Goal: Task Accomplishment & Management: Manage account settings

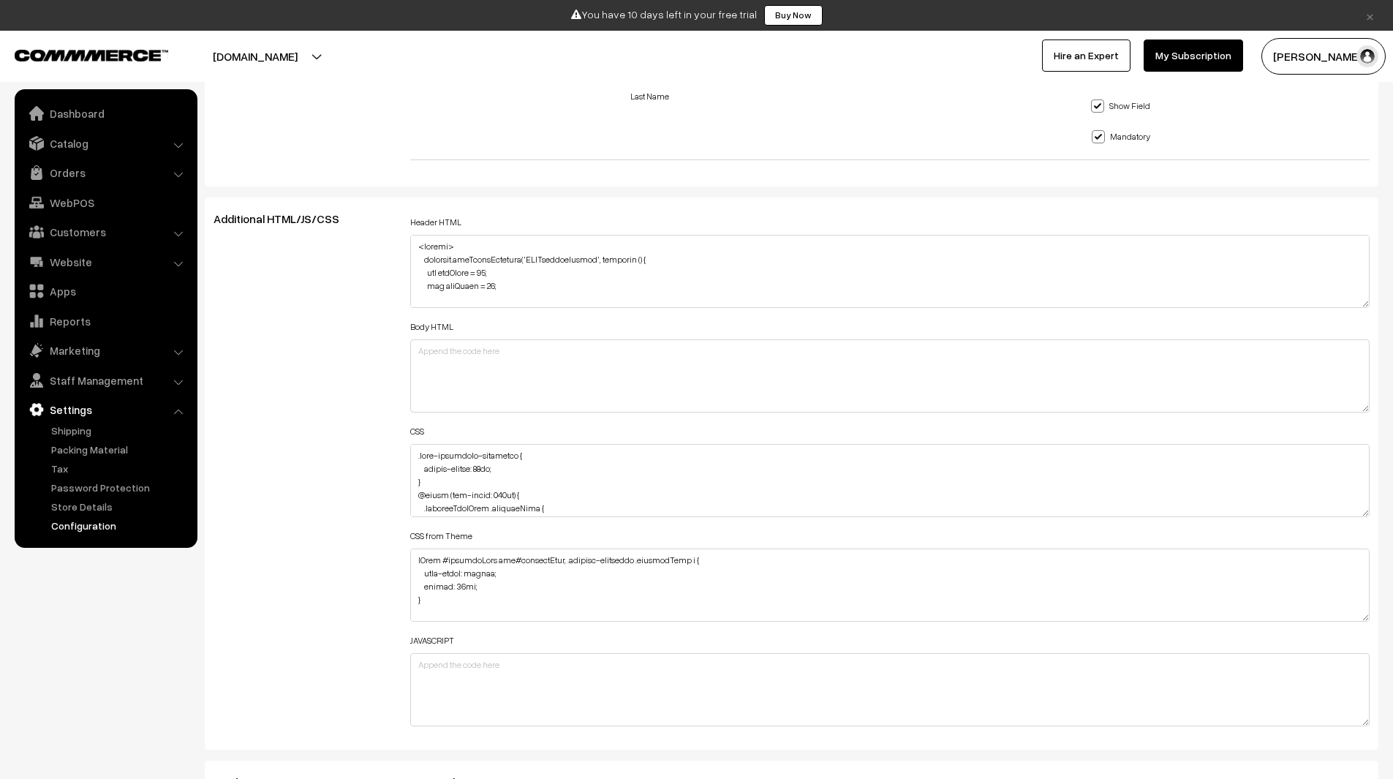
scroll to position [1533, 0]
click at [519, 276] on textarea at bounding box center [890, 268] width 960 height 73
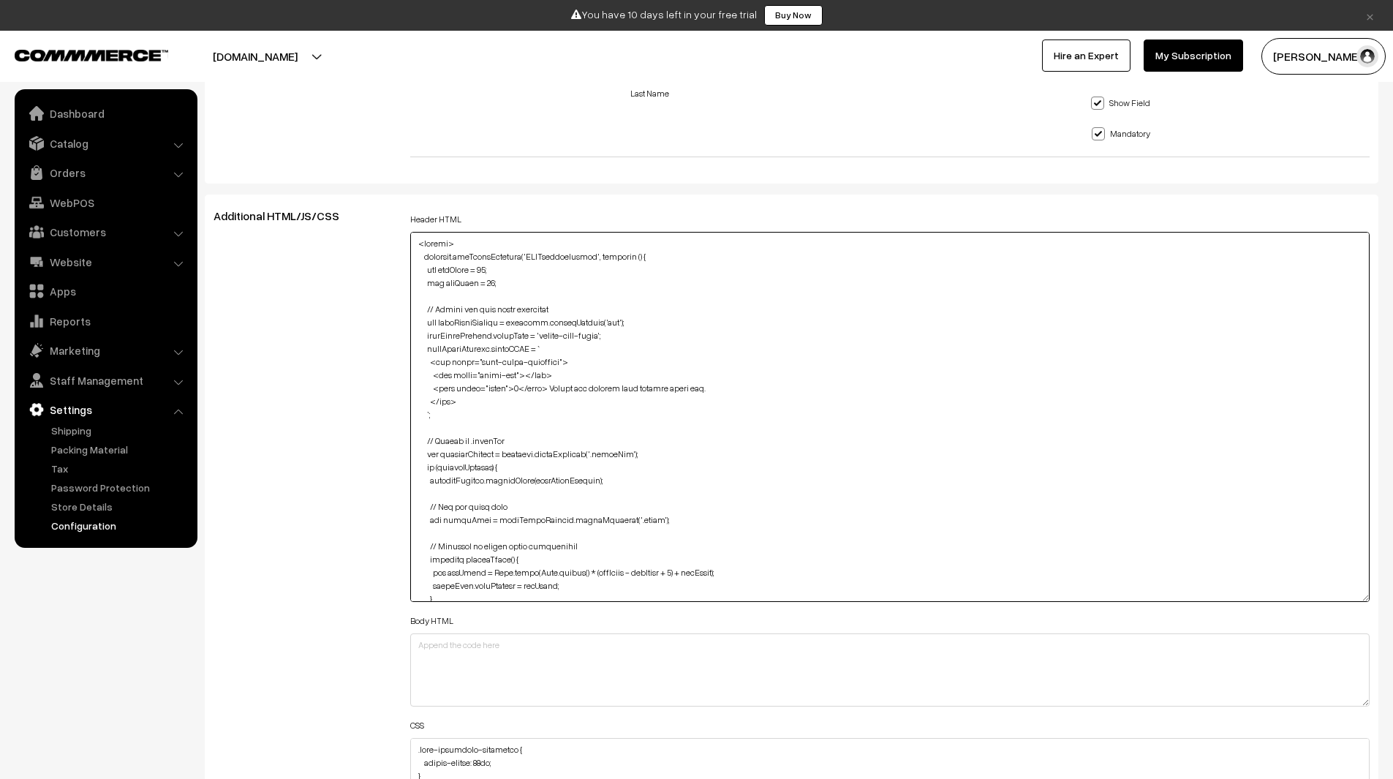
drag, startPoint x: 1363, startPoint y: 298, endPoint x: 1404, endPoint y: 636, distance: 341.0
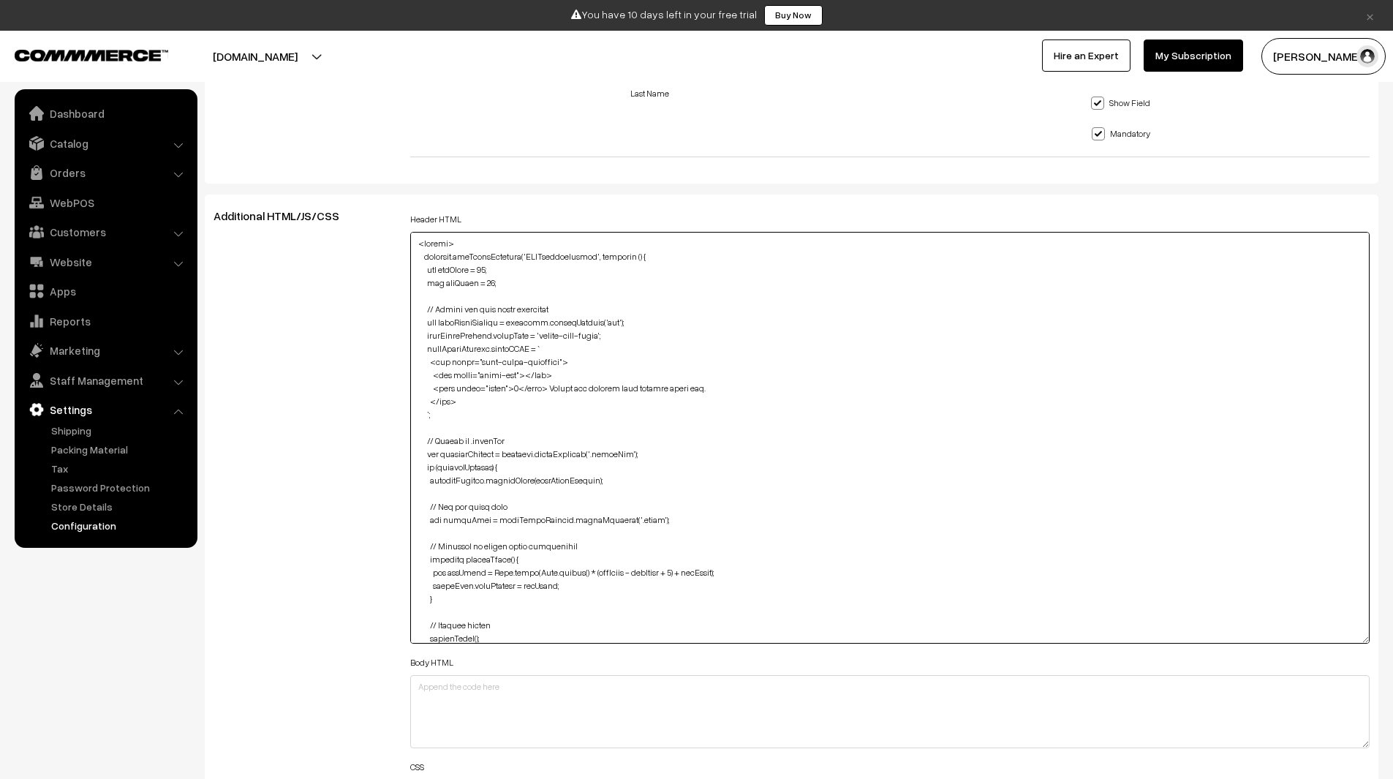
click at [760, 478] on textarea at bounding box center [890, 438] width 960 height 412
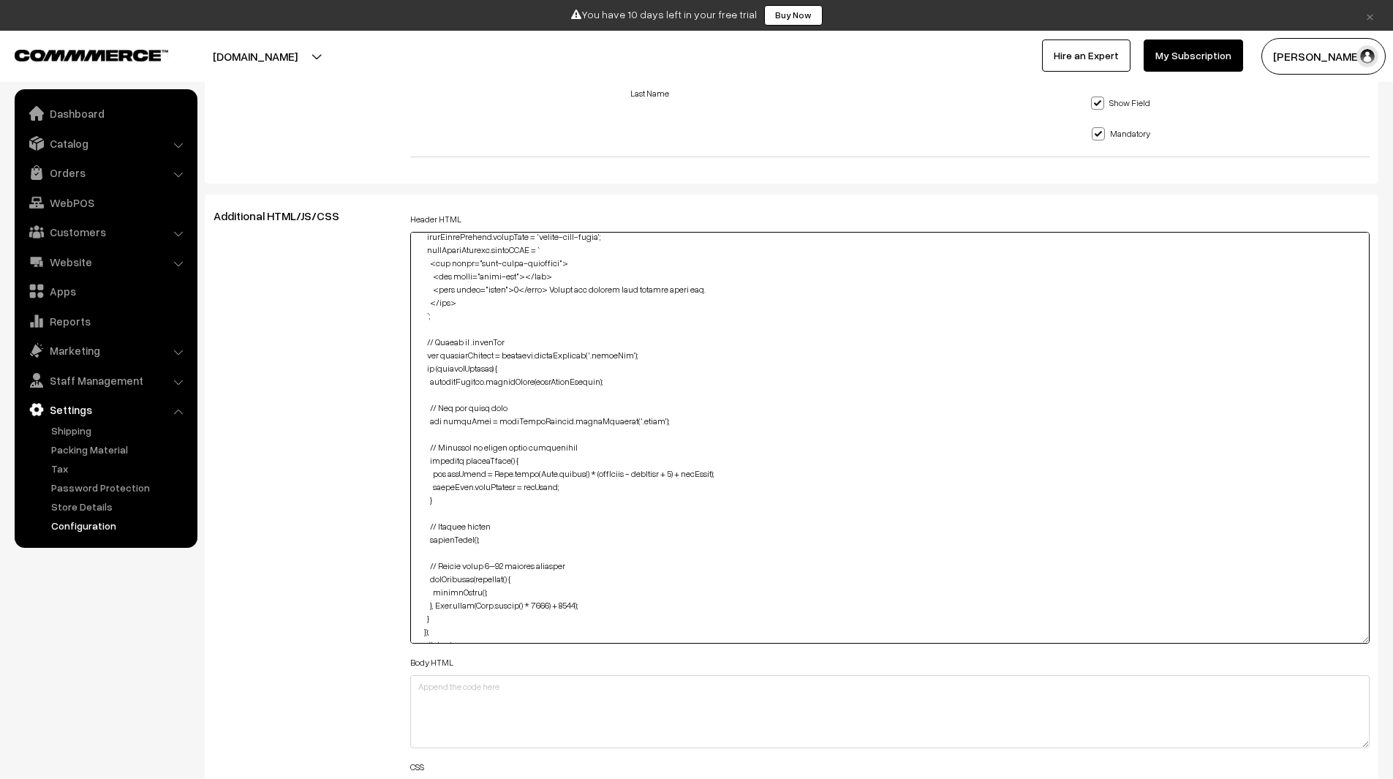
scroll to position [98, 0]
click at [624, 357] on textarea at bounding box center [890, 438] width 960 height 412
click at [628, 349] on textarea at bounding box center [890, 438] width 960 height 412
click at [621, 357] on textarea at bounding box center [890, 438] width 960 height 412
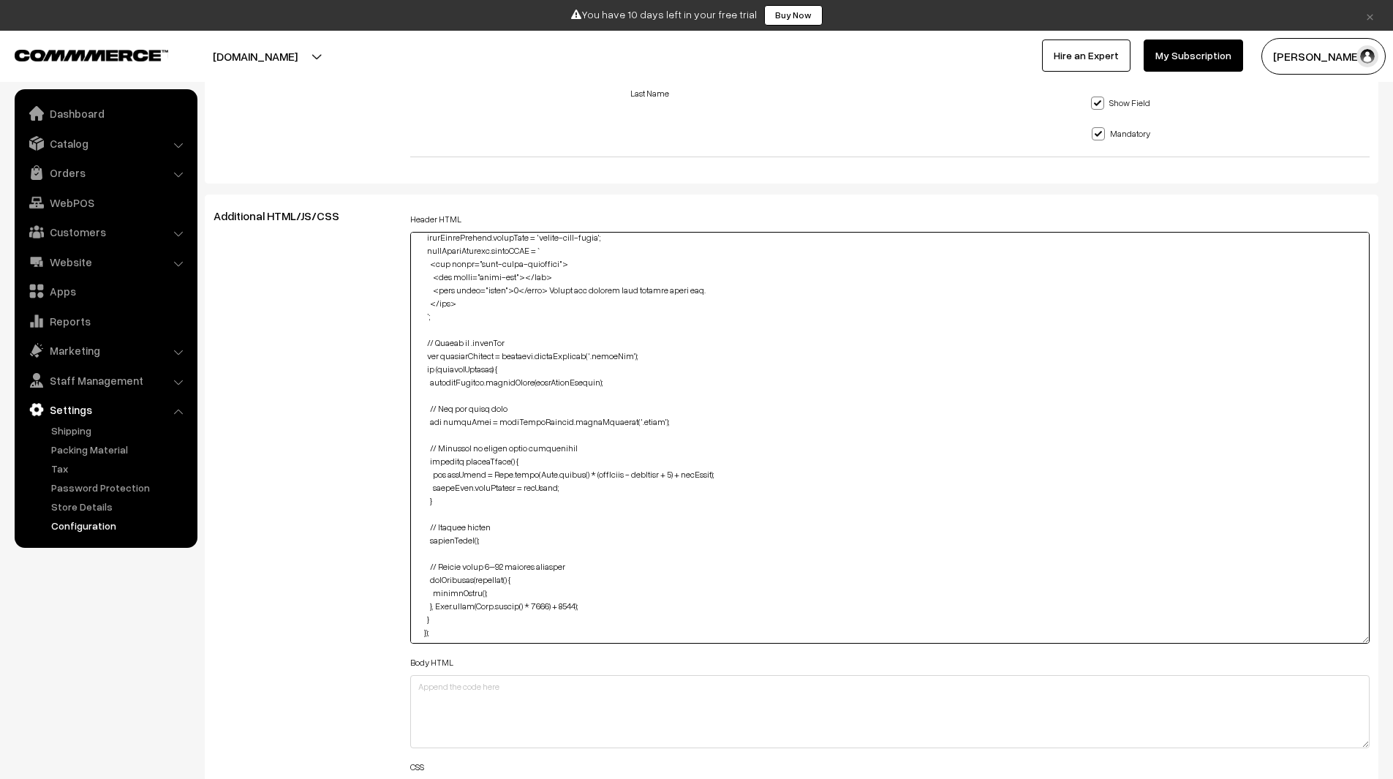
click at [621, 357] on textarea at bounding box center [890, 438] width 960 height 412
paste textarea "live-user-count"
click at [532, 342] on textarea at bounding box center [890, 438] width 960 height 412
click at [505, 344] on textarea at bounding box center [890, 438] width 960 height 412
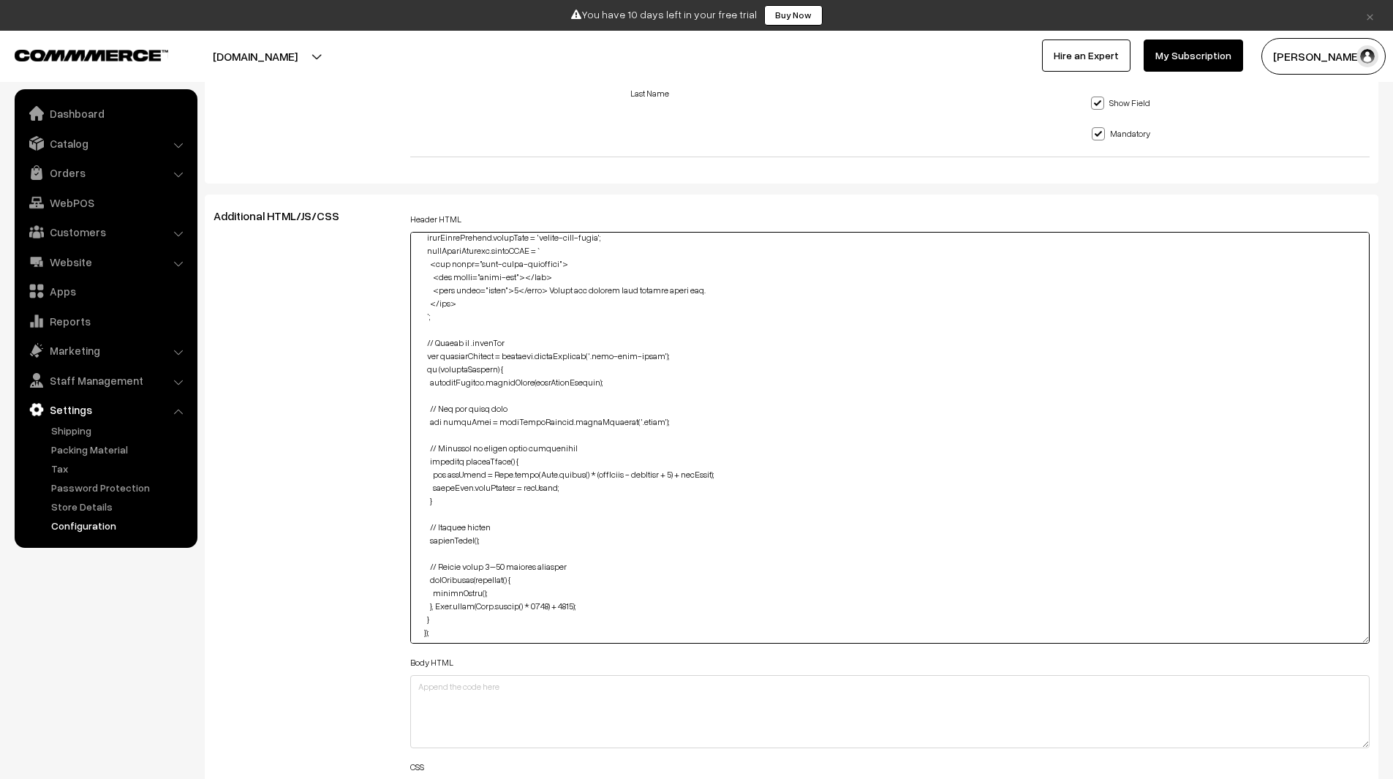
paste textarea "live-user-count"
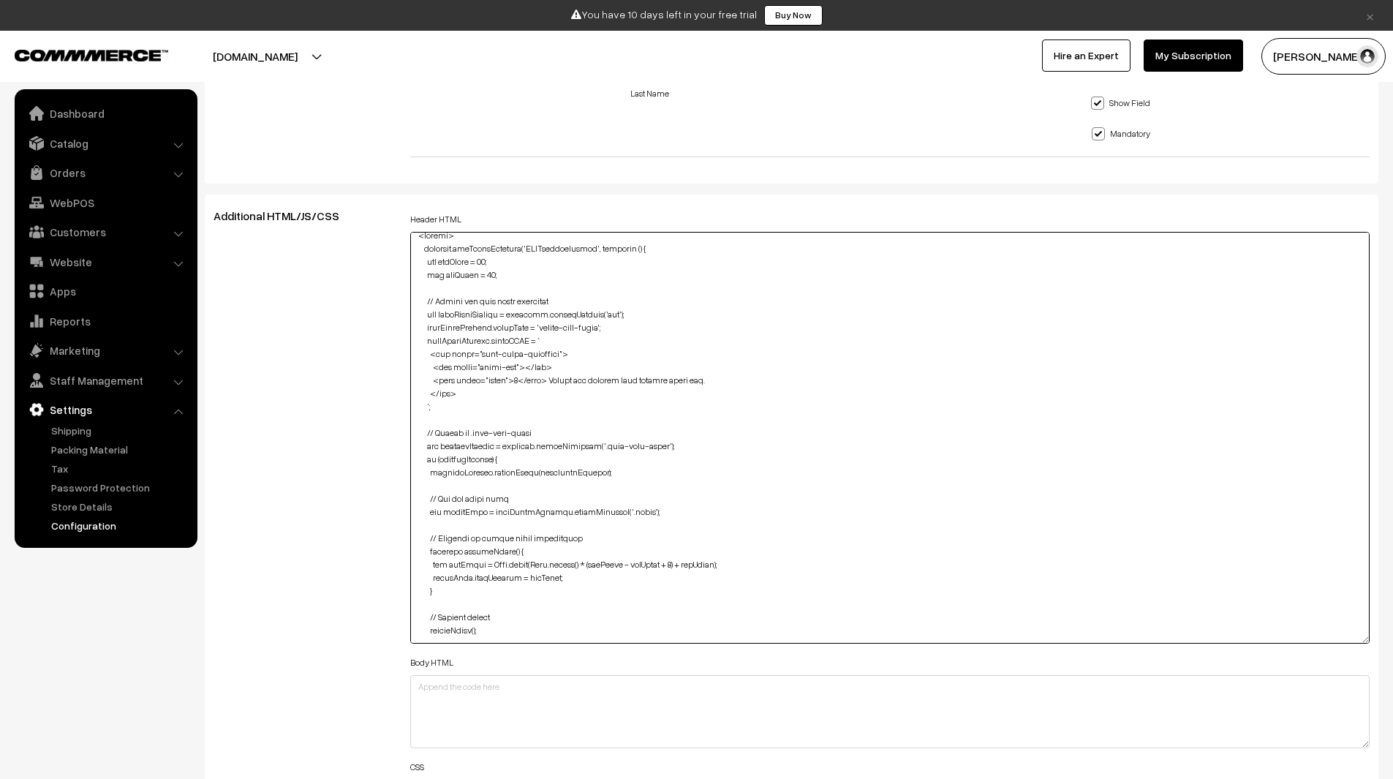
scroll to position [0, 0]
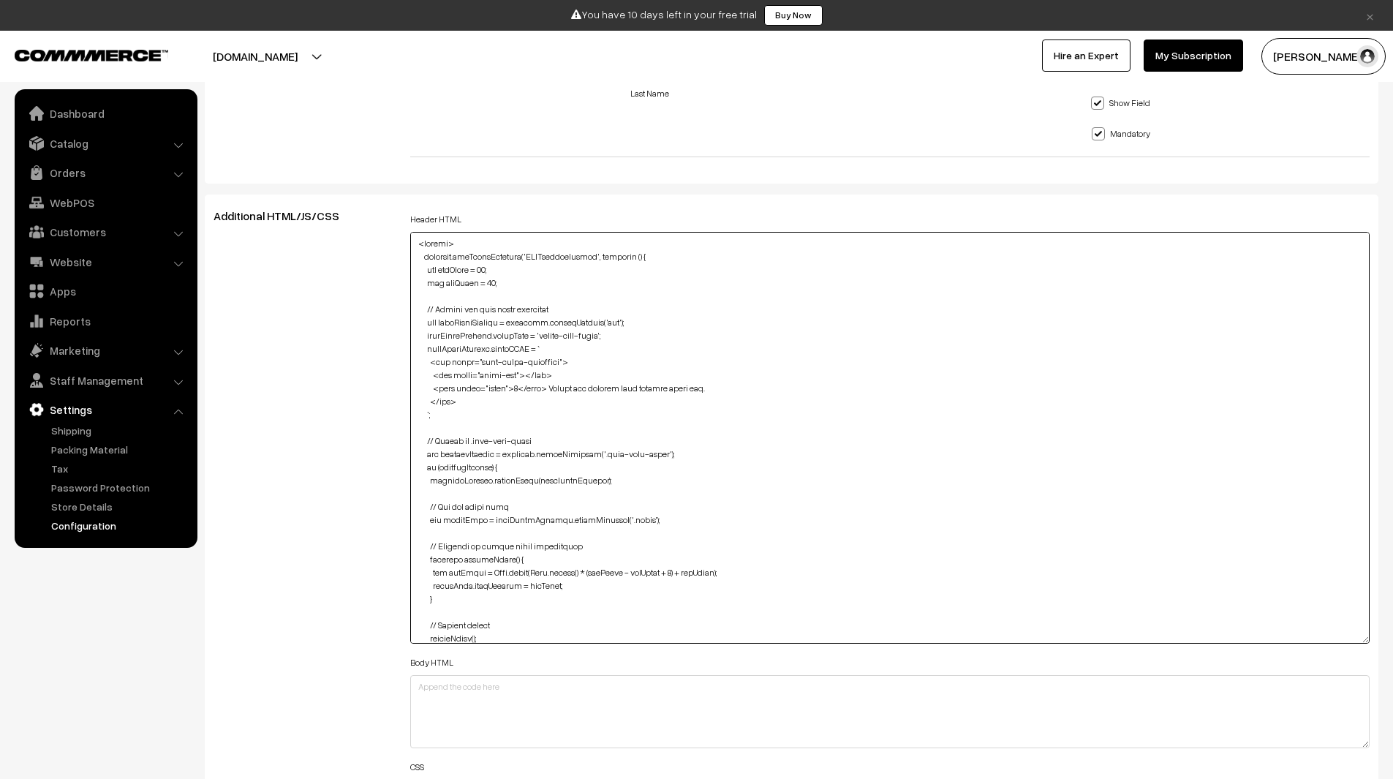
type textarea "<script> document.addEventListener('DOMContentLoaded', function () { var minVie…"
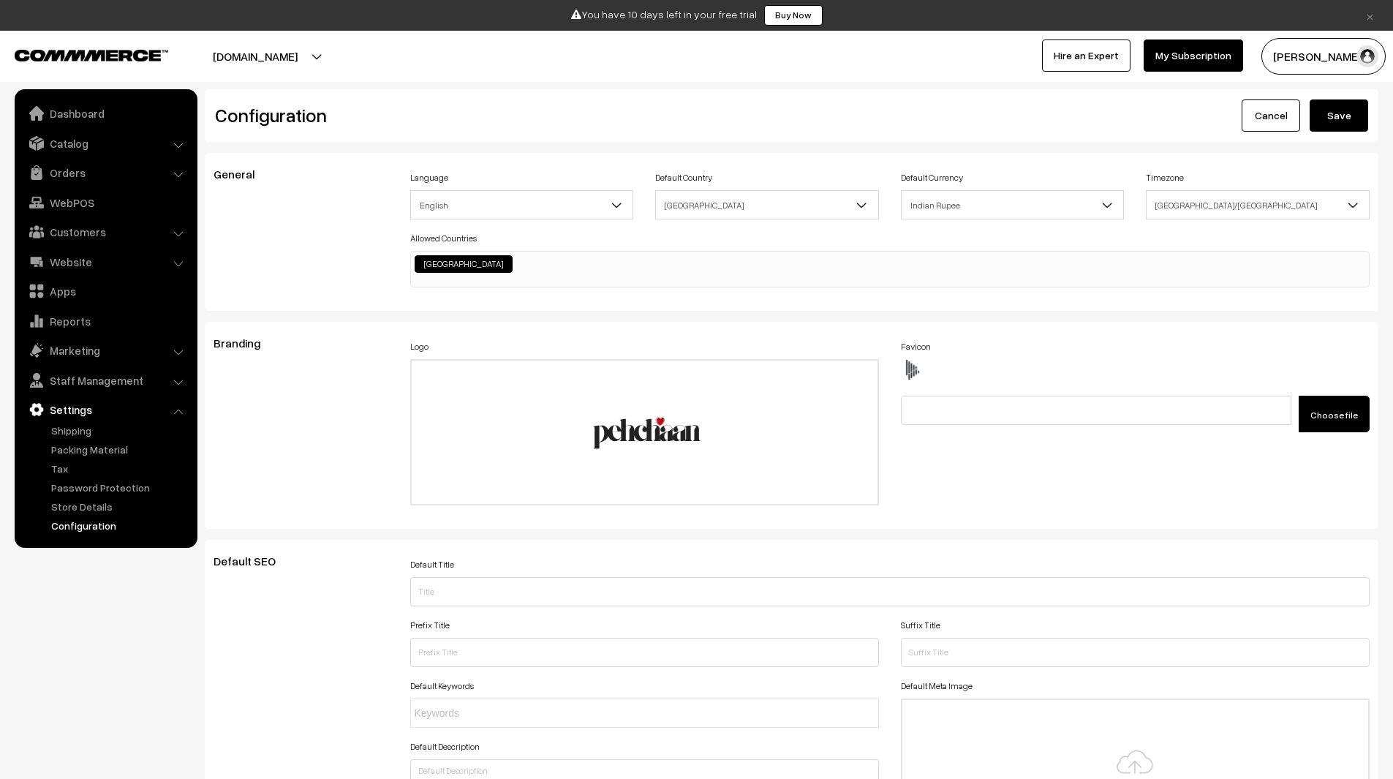
click at [1333, 117] on button "Save" at bounding box center [1339, 115] width 59 height 32
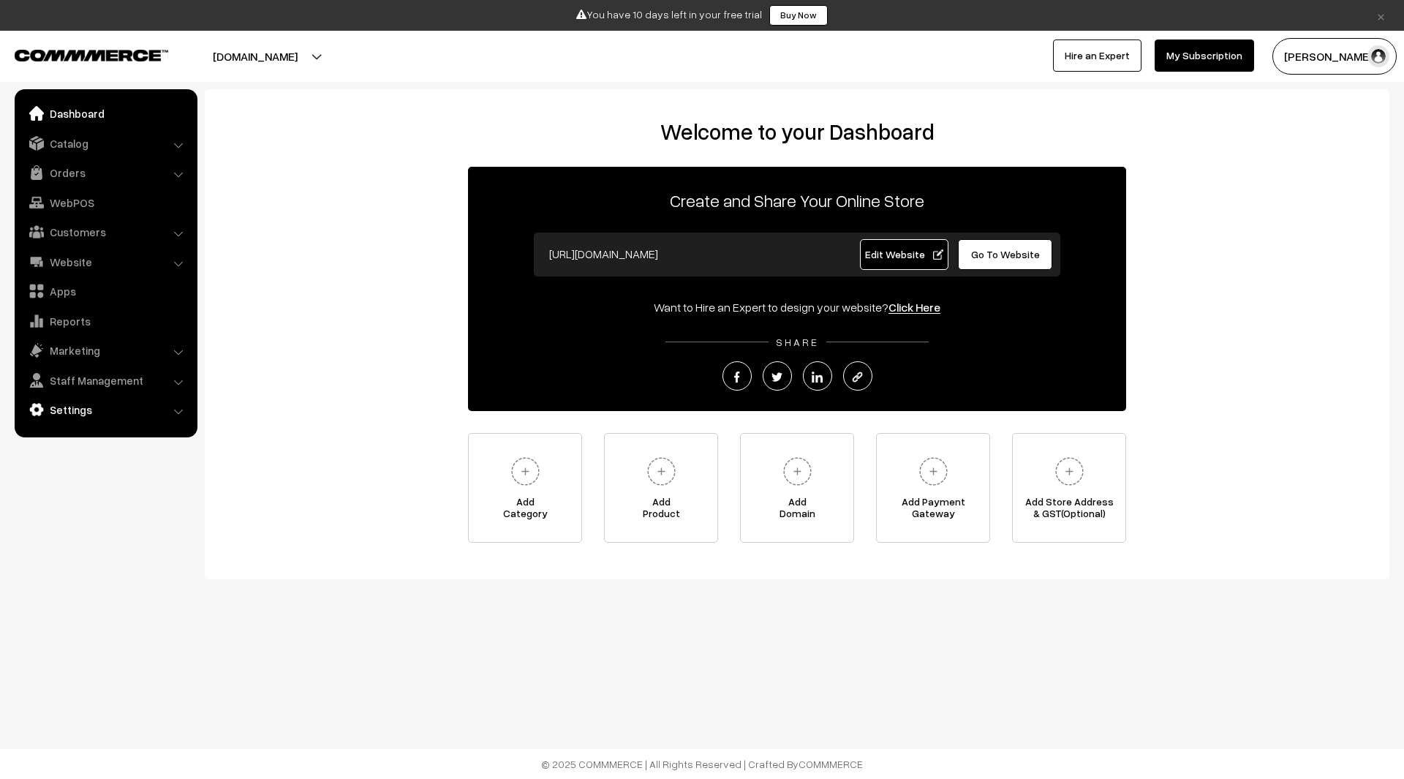
click at [89, 410] on link "Settings" at bounding box center [105, 409] width 174 height 26
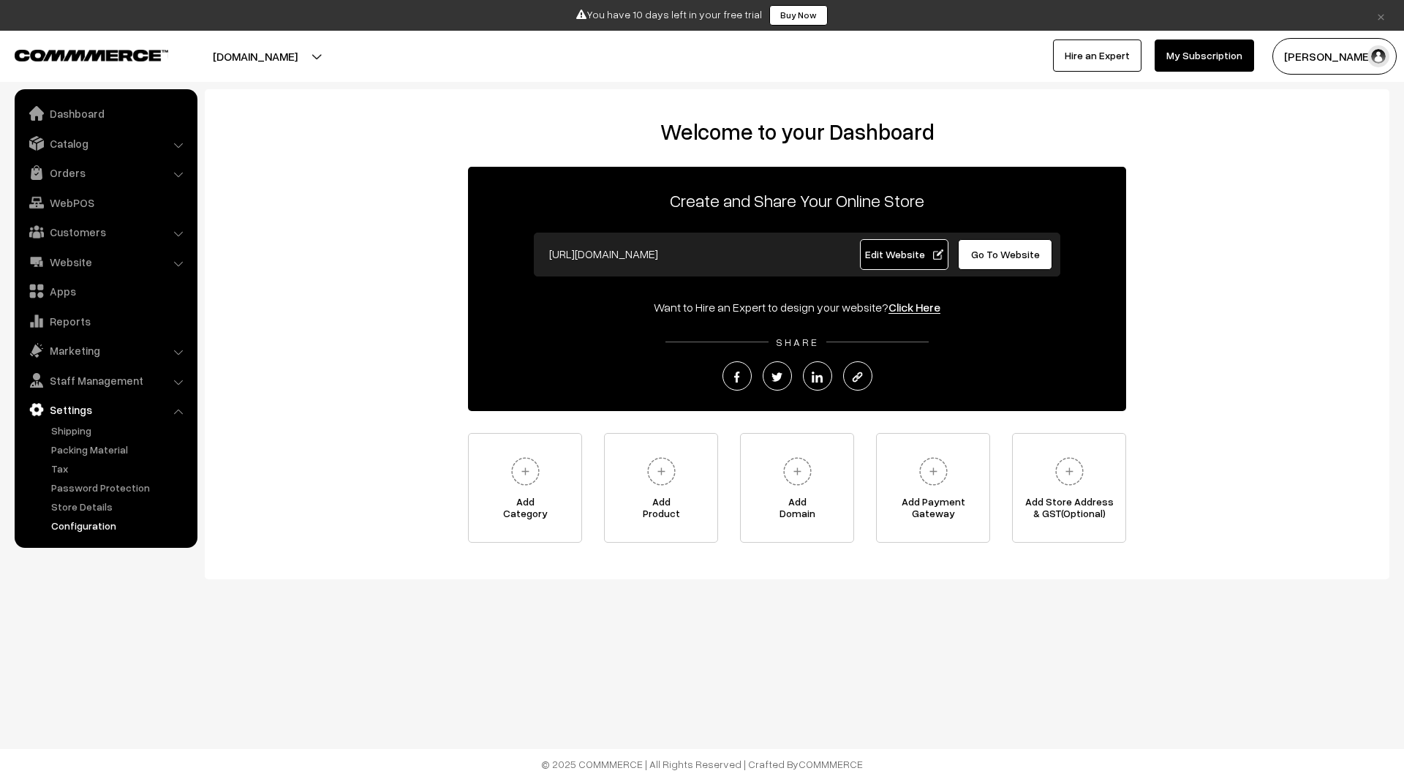
click at [99, 532] on link "Configuration" at bounding box center [120, 525] width 145 height 15
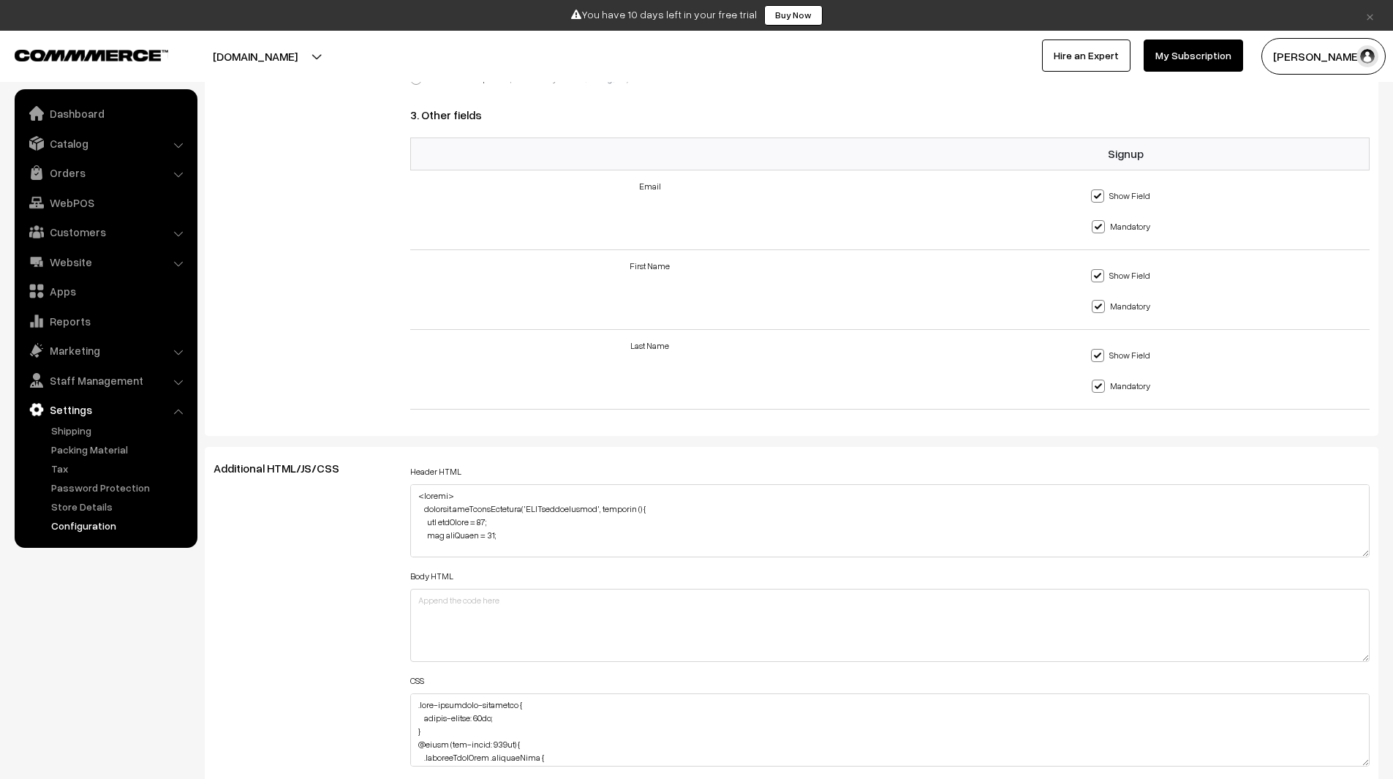
scroll to position [1482, 0]
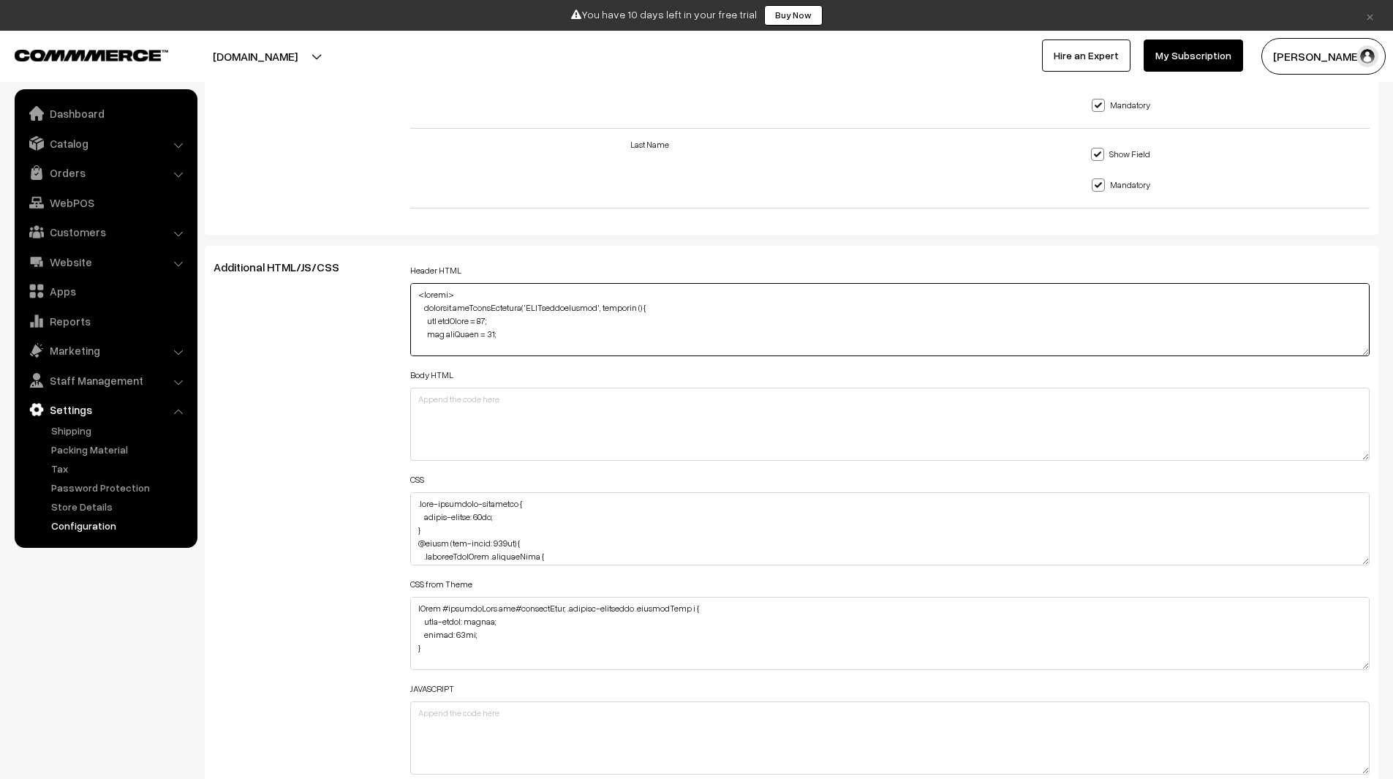
click at [1369, 353] on textarea at bounding box center [890, 319] width 960 height 73
drag, startPoint x: 1366, startPoint y: 351, endPoint x: 1374, endPoint y: 466, distance: 115.2
click at [1374, 466] on div "Header HTML Body HTML CSS CSS from Theme JAVASCRIPT" at bounding box center [890, 521] width 982 height 523
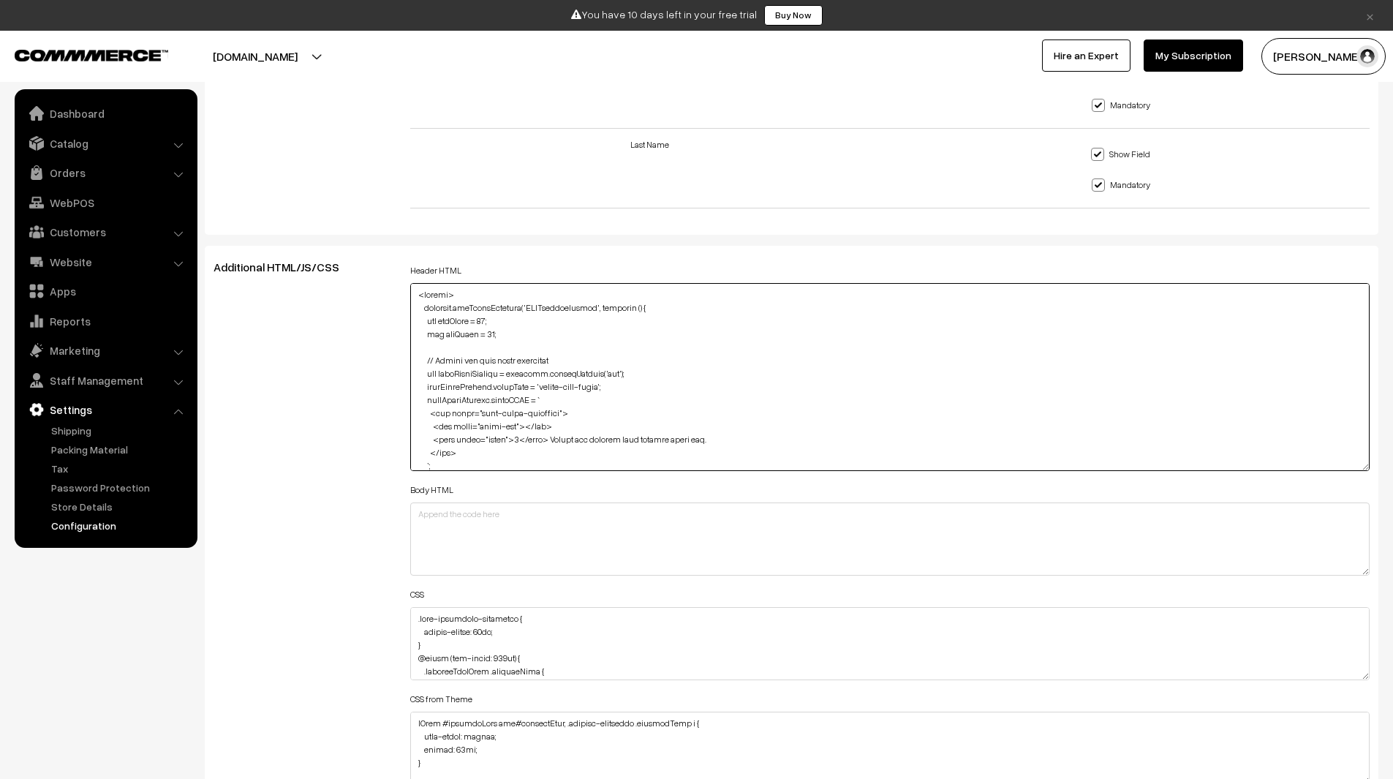
click at [1151, 387] on textarea at bounding box center [890, 377] width 960 height 188
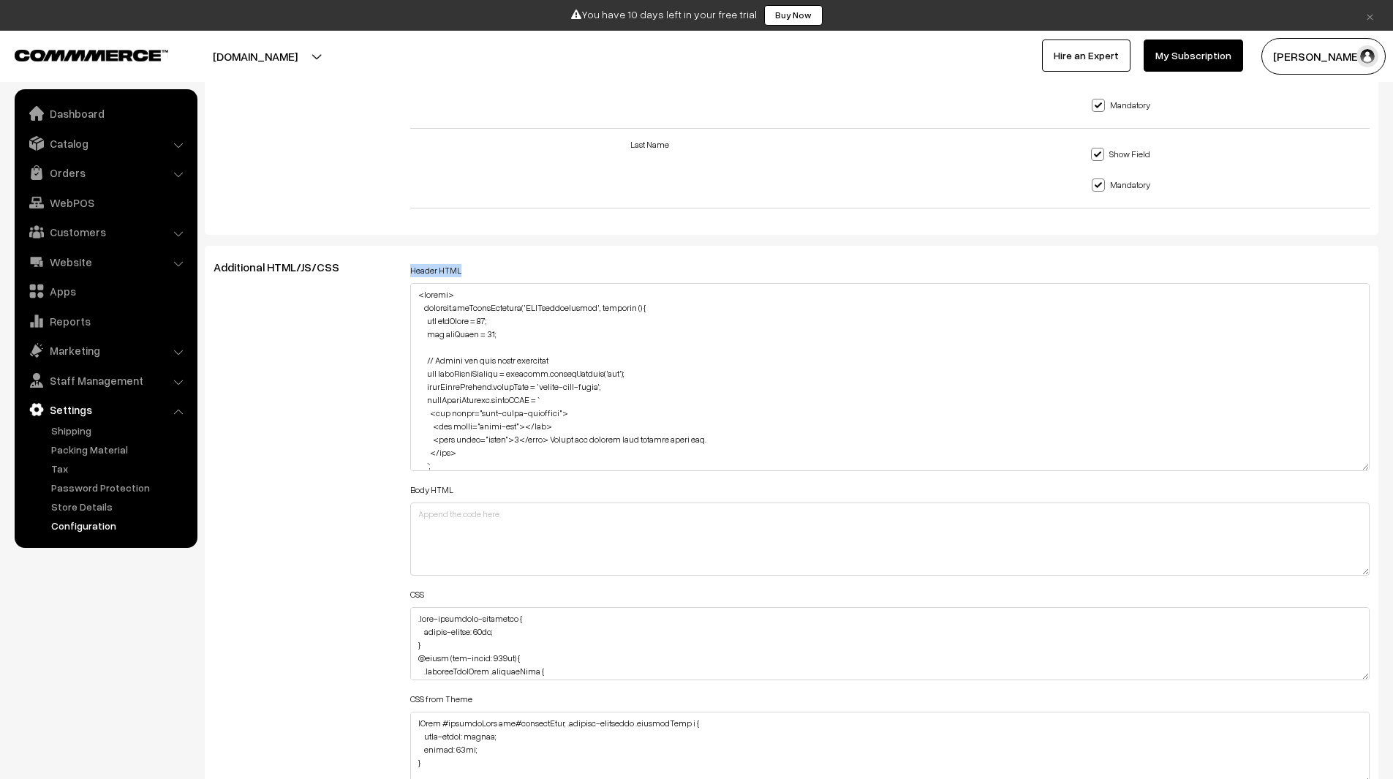
drag, startPoint x: 412, startPoint y: 265, endPoint x: 472, endPoint y: 268, distance: 60.1
click at [472, 268] on div "Header HTML" at bounding box center [890, 365] width 960 height 211
copy label "Header HTML"
